Goal: Task Accomplishment & Management: Use online tool/utility

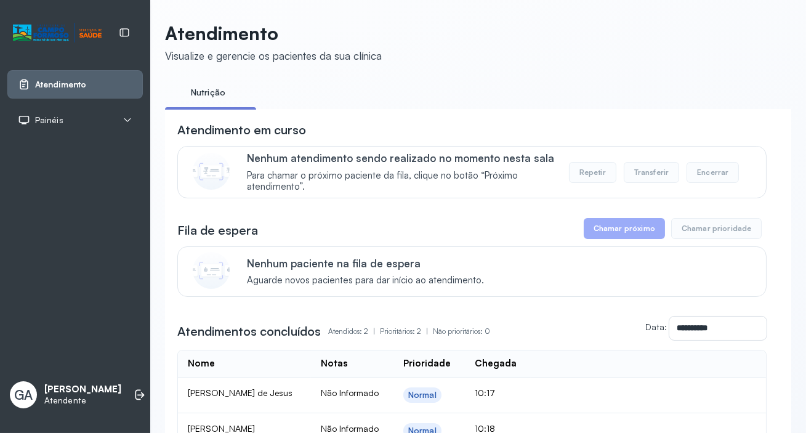
scroll to position [139, 0]
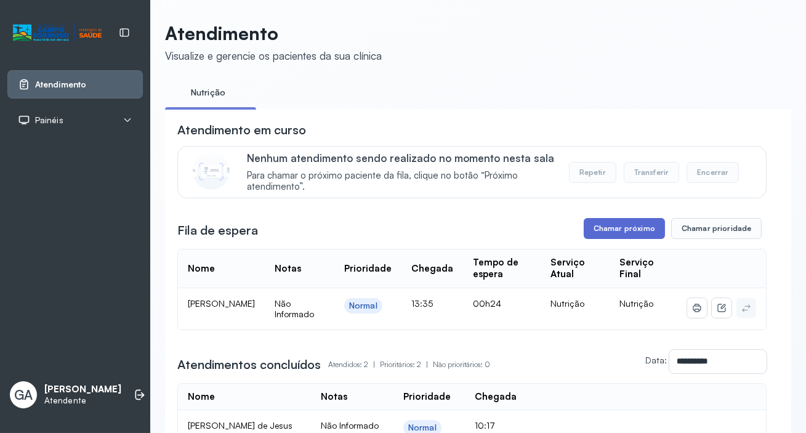
click at [599, 228] on button "Chamar próximo" at bounding box center [624, 228] width 81 height 21
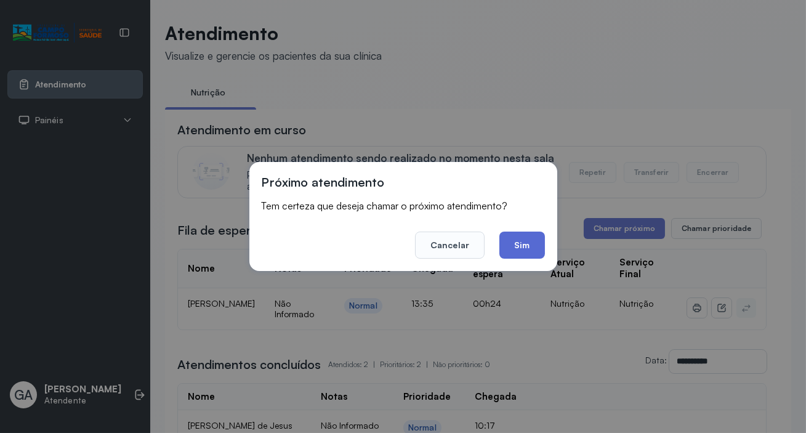
click at [518, 238] on button "Sim" at bounding box center [522, 245] width 45 height 27
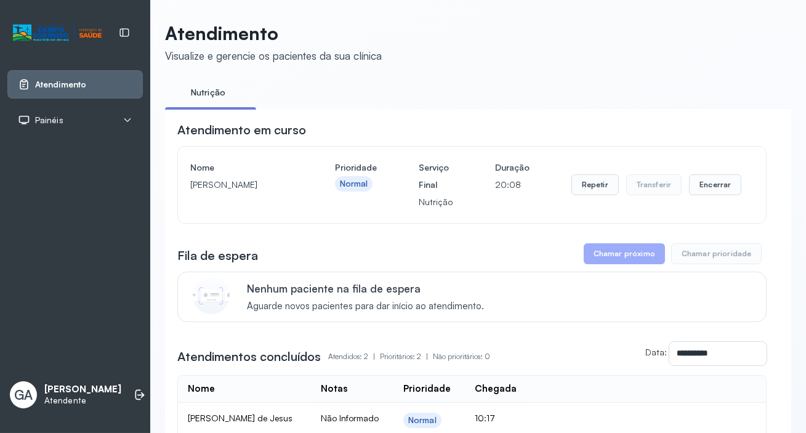
click at [741, 195] on div "Nome [PERSON_NAME] Prioridade Normal Serviço Final Nutrição Duração 20:08 Repet…" at bounding box center [472, 185] width 564 height 52
click at [727, 188] on button "Encerrar" at bounding box center [715, 184] width 52 height 21
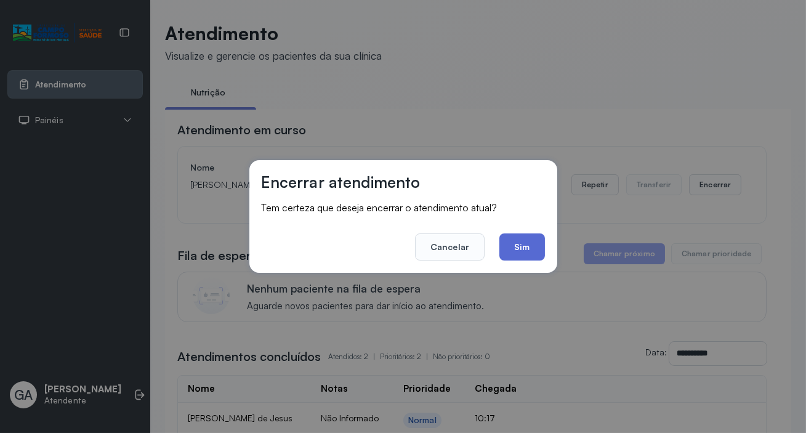
click at [517, 252] on button "Sim" at bounding box center [522, 246] width 45 height 27
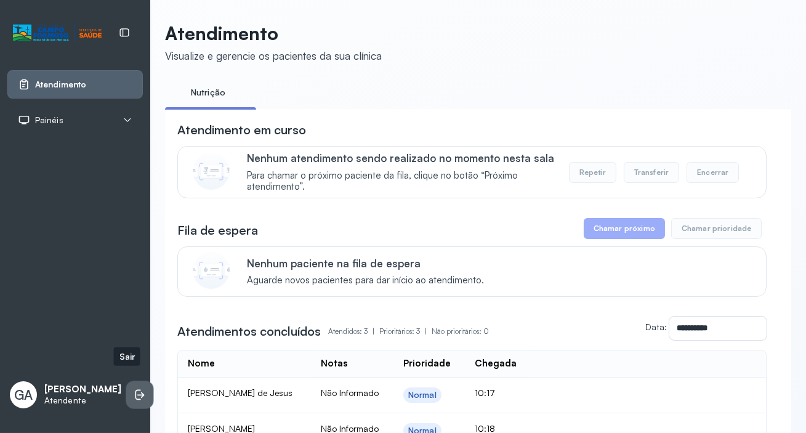
click at [133, 389] on li at bounding box center [139, 394] width 27 height 27
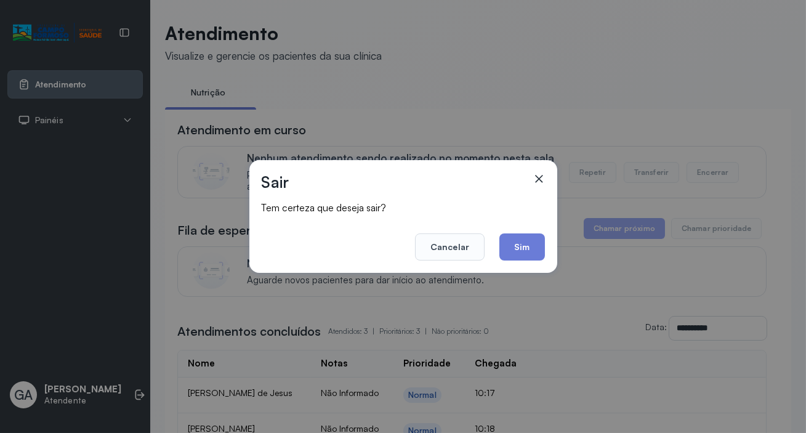
drag, startPoint x: 529, startPoint y: 248, endPoint x: 269, endPoint y: 55, distance: 324.0
click at [527, 247] on button "Sim" at bounding box center [522, 246] width 45 height 27
